Goal: Task Accomplishment & Management: Complete application form

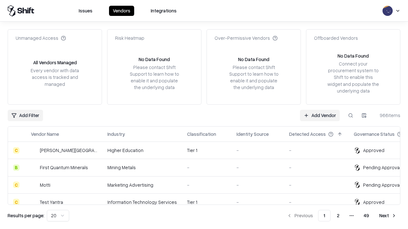
click at [319, 115] on link "Add Vendor" at bounding box center [320, 115] width 40 height 11
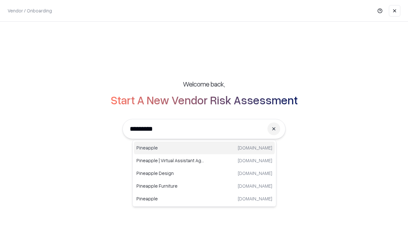
click at [204, 148] on div "Pineapple [DOMAIN_NAME]" at bounding box center [204, 148] width 141 height 13
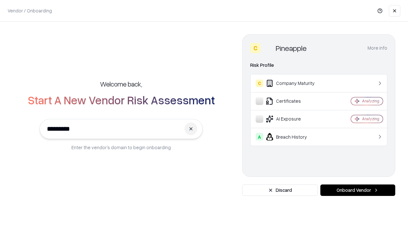
type input "*********"
click at [357, 190] on button "Onboard Vendor" at bounding box center [357, 190] width 75 height 11
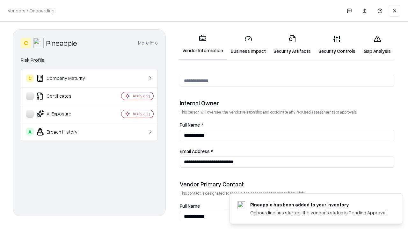
scroll to position [330, 0]
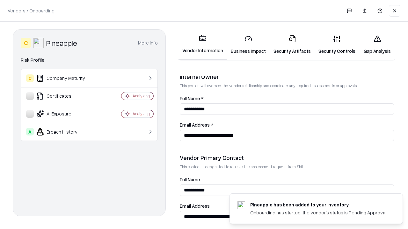
click at [292, 45] on link "Security Artifacts" at bounding box center [291, 45] width 45 height 30
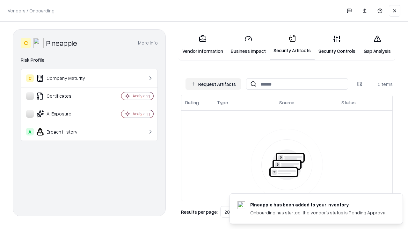
click at [213, 84] on button "Request Artifacts" at bounding box center [212, 83] width 55 height 11
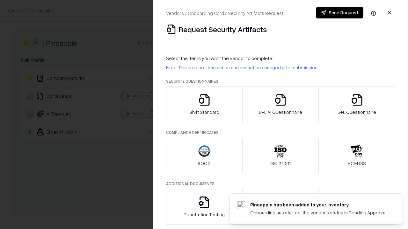
click at [356, 104] on icon "button" at bounding box center [356, 100] width 13 height 13
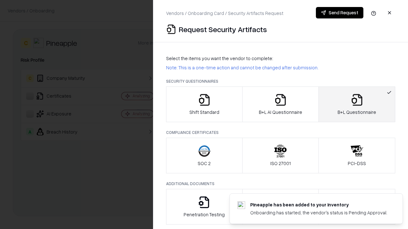
click at [280, 104] on icon "button" at bounding box center [280, 100] width 13 height 13
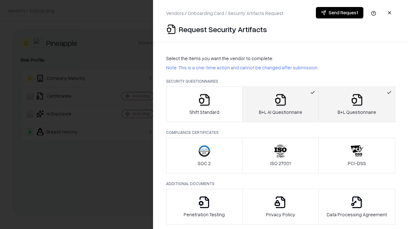
click at [339, 13] on button "Send Request" at bounding box center [339, 12] width 47 height 11
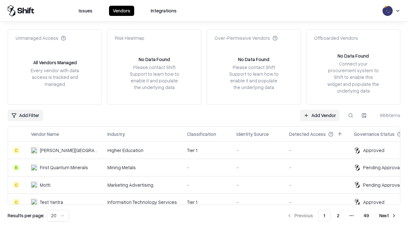
click at [319, 115] on link "Add Vendor" at bounding box center [320, 115] width 40 height 11
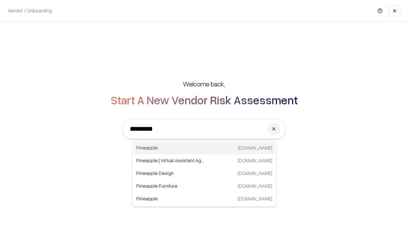
click at [204, 148] on div "Pineapple [DOMAIN_NAME]" at bounding box center [204, 148] width 141 height 13
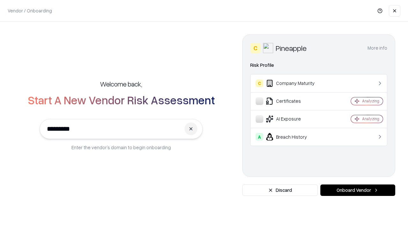
type input "*********"
click at [357, 190] on button "Onboard Vendor" at bounding box center [357, 190] width 75 height 11
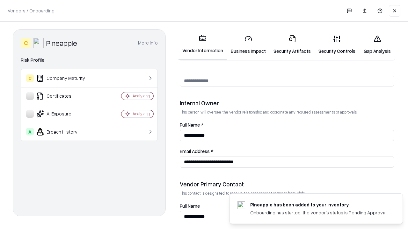
scroll to position [330, 0]
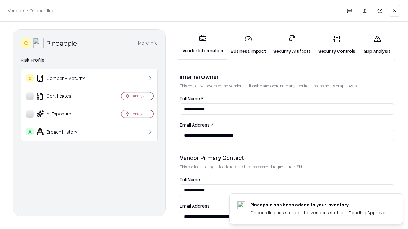
click at [377, 45] on link "Gap Analysis" at bounding box center [377, 45] width 36 height 30
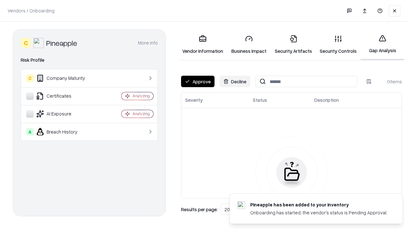
click at [197, 82] on button "Approve" at bounding box center [197, 81] width 33 height 11
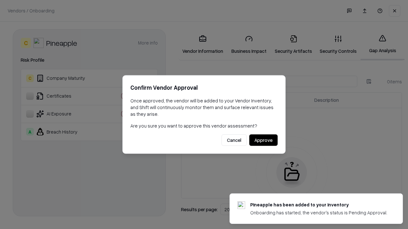
click at [263, 140] on button "Approve" at bounding box center [263, 140] width 28 height 11
